Goal: Task Accomplishment & Management: Manage account settings

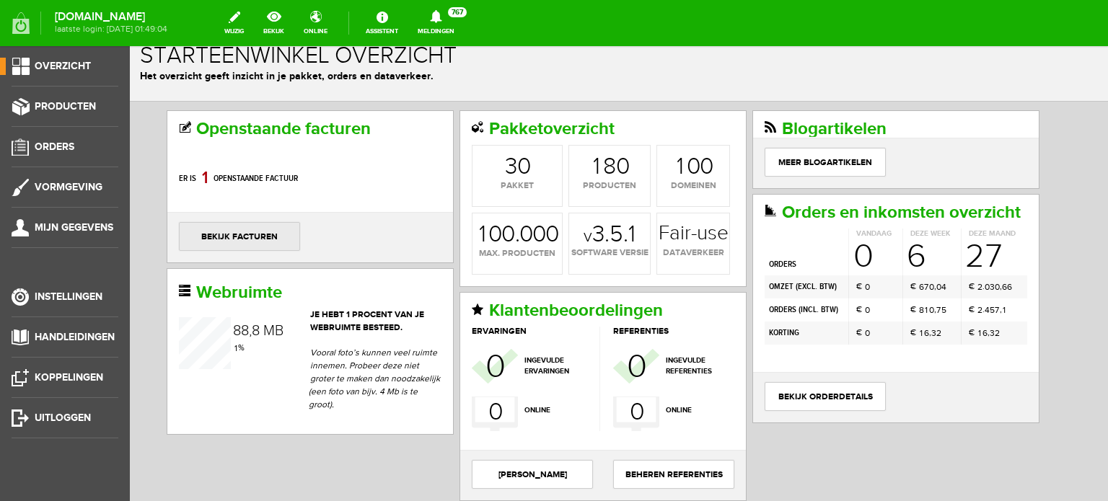
scroll to position [17, 0]
click at [233, 232] on link "bekijk facturen" at bounding box center [239, 235] width 121 height 29
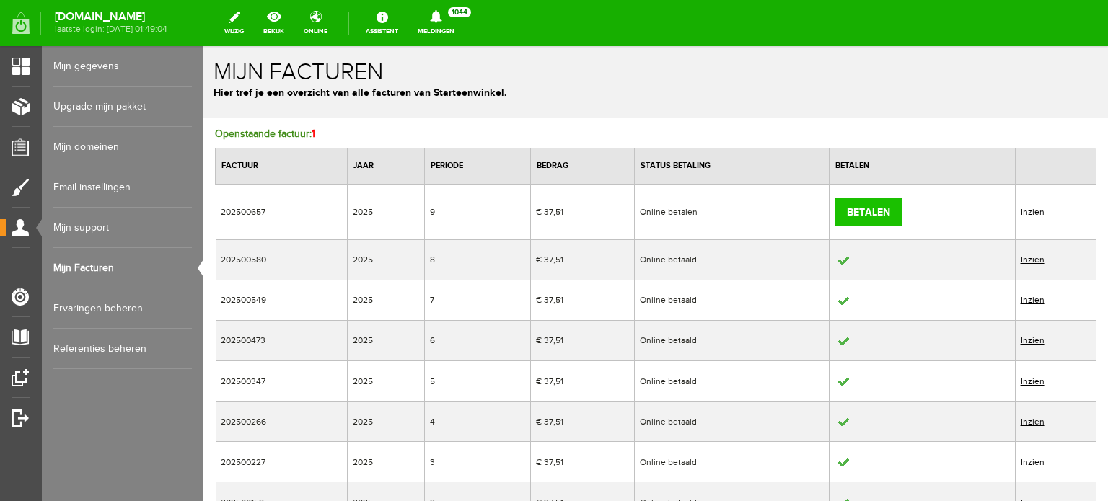
click at [859, 206] on link "Betalen" at bounding box center [868, 212] width 68 height 29
